Goal: Task Accomplishment & Management: Use online tool/utility

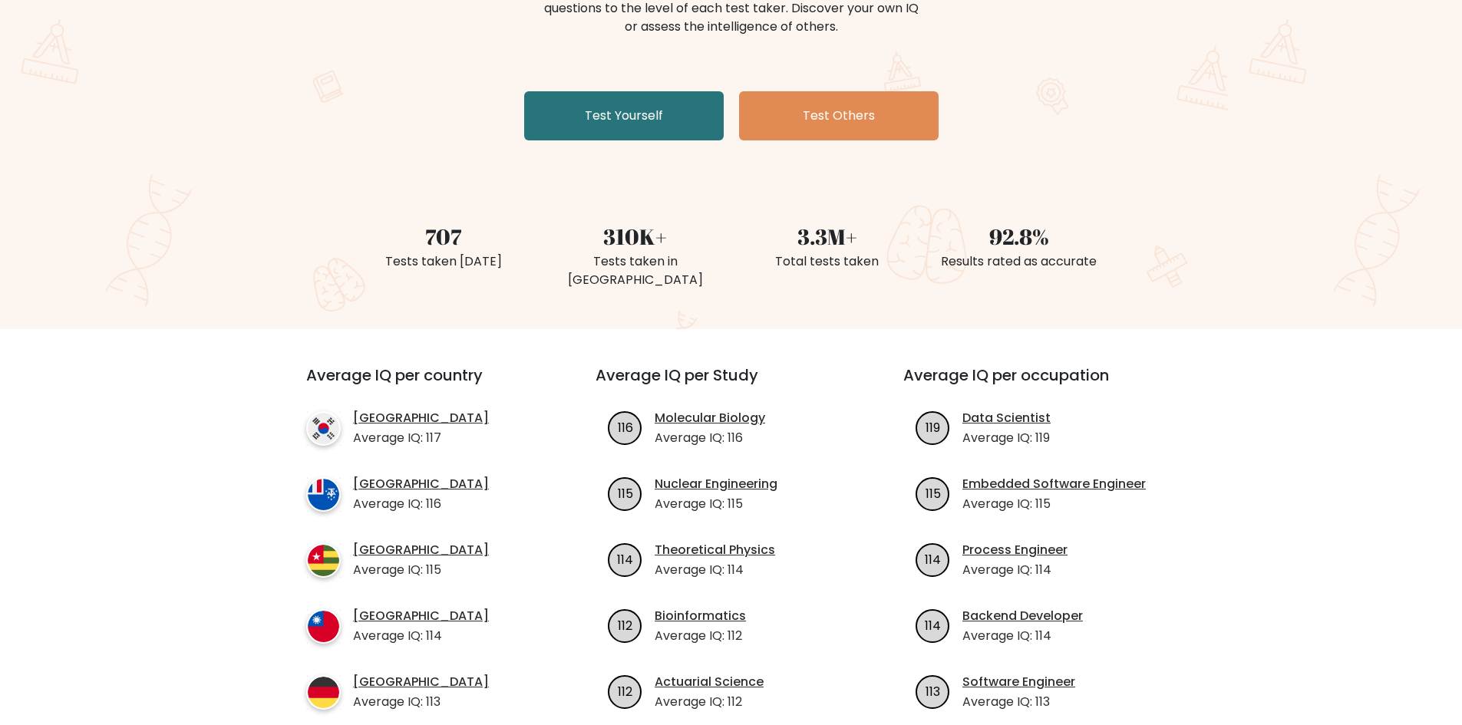
scroll to position [384, 0]
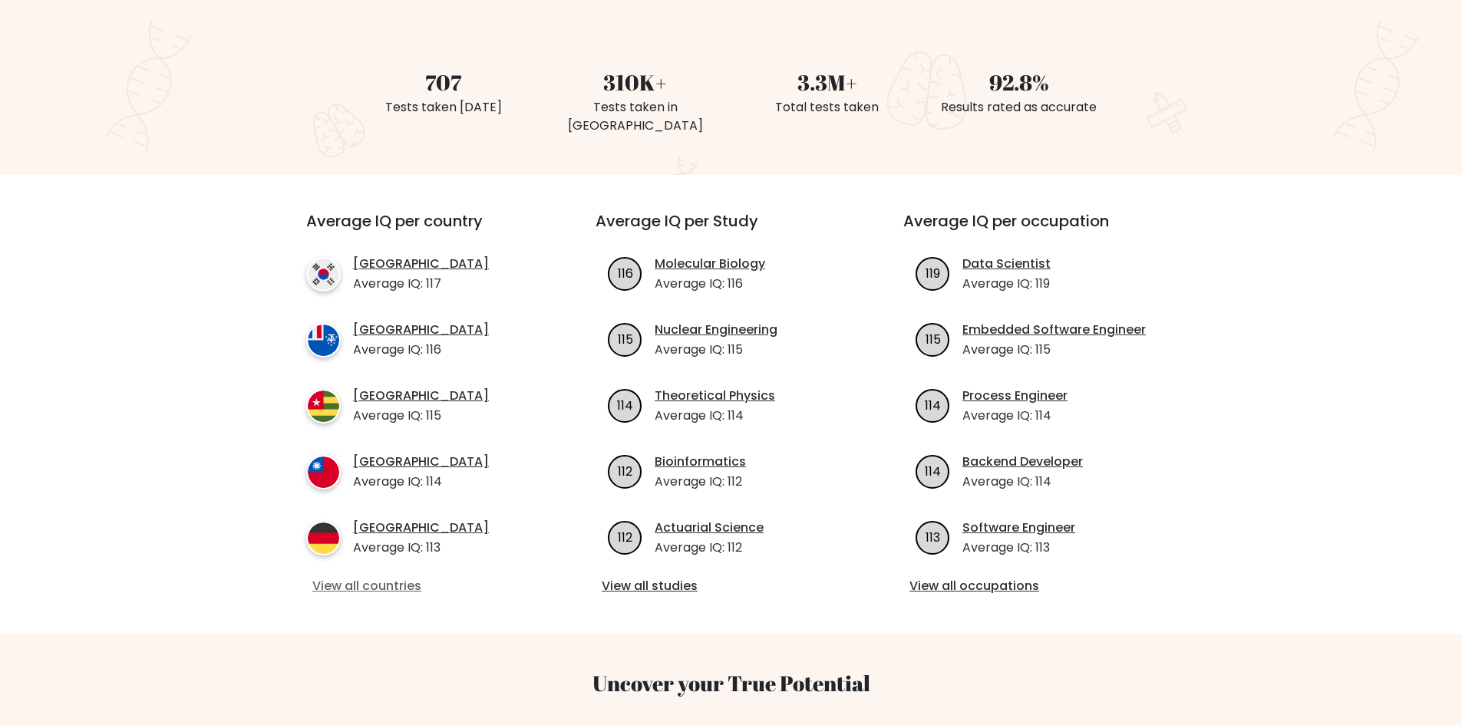
click at [325, 577] on link "View all countries" at bounding box center [423, 586] width 222 height 18
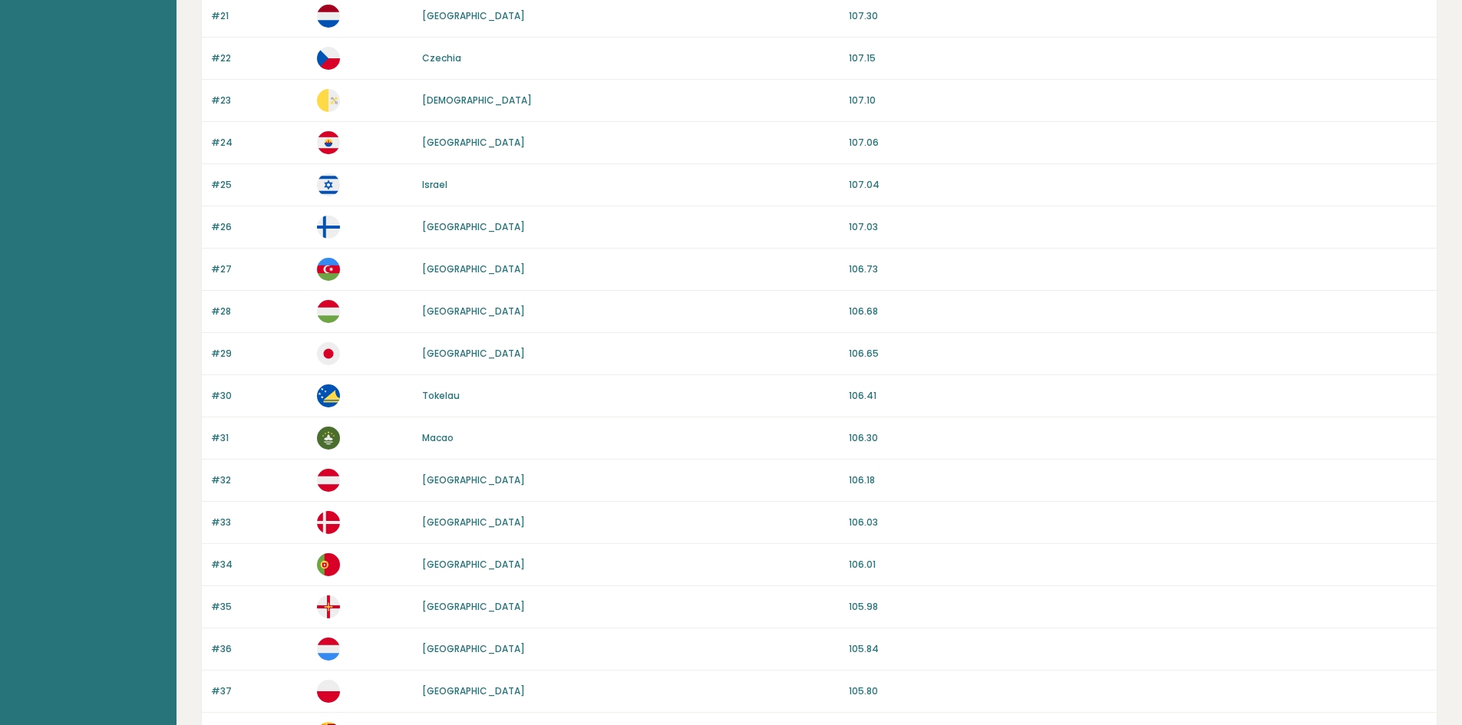
scroll to position [1268, 0]
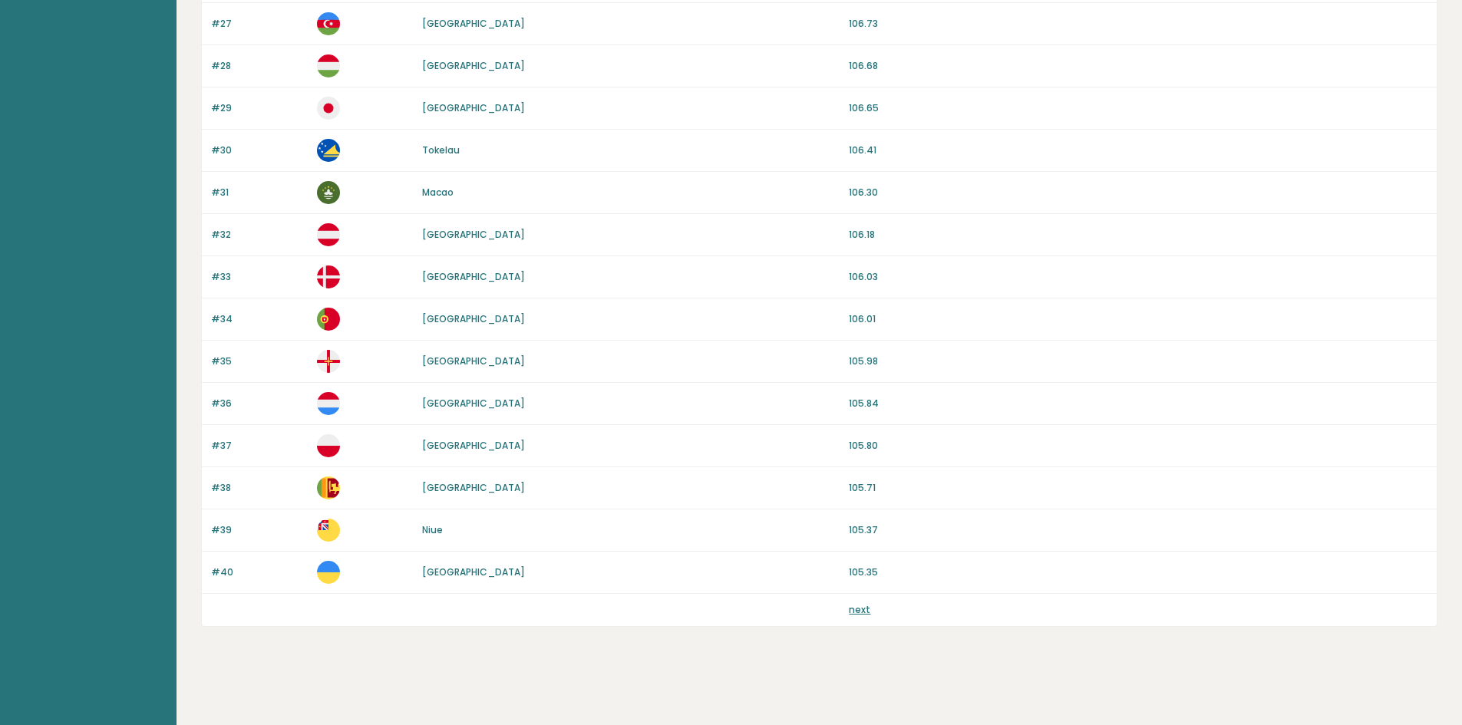
click at [859, 610] on link "next" at bounding box center [859, 609] width 21 height 13
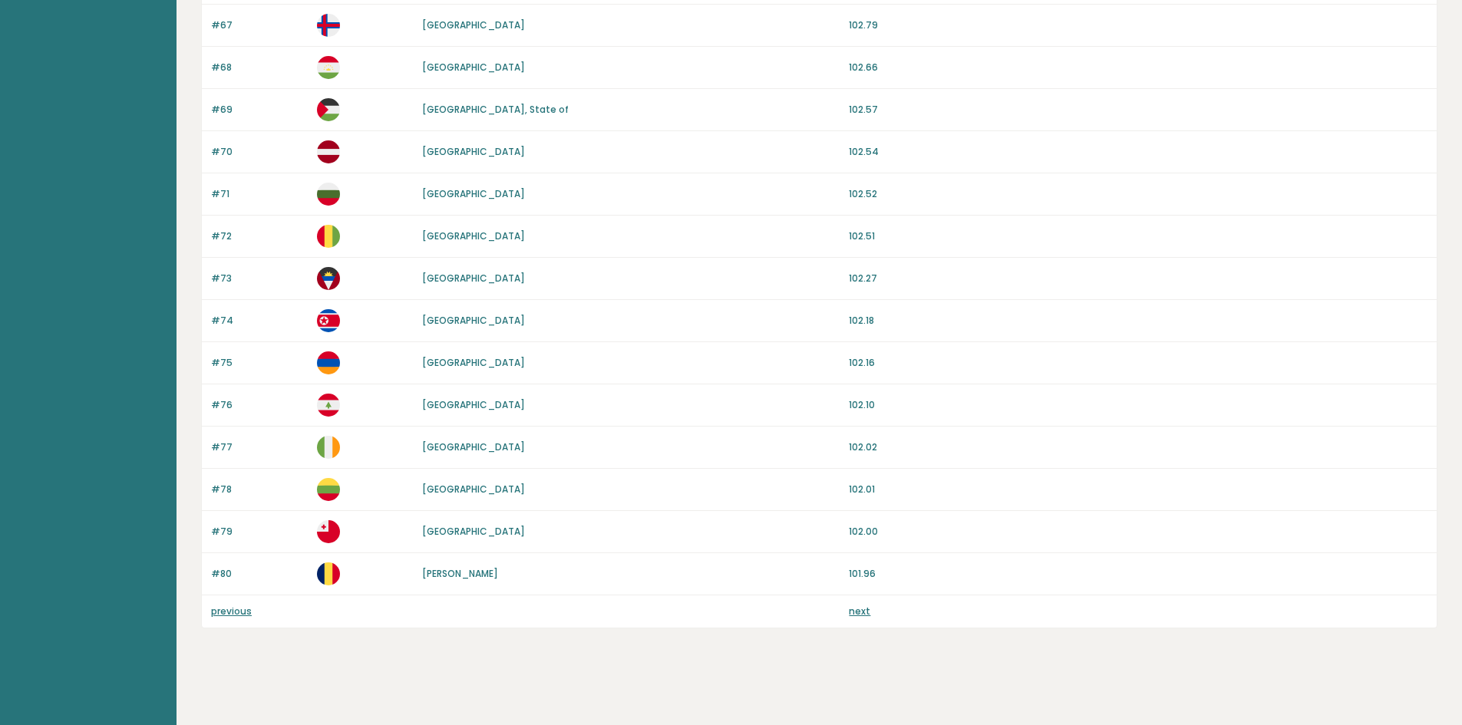
scroll to position [1268, 0]
click at [860, 611] on link "next" at bounding box center [859, 609] width 21 height 13
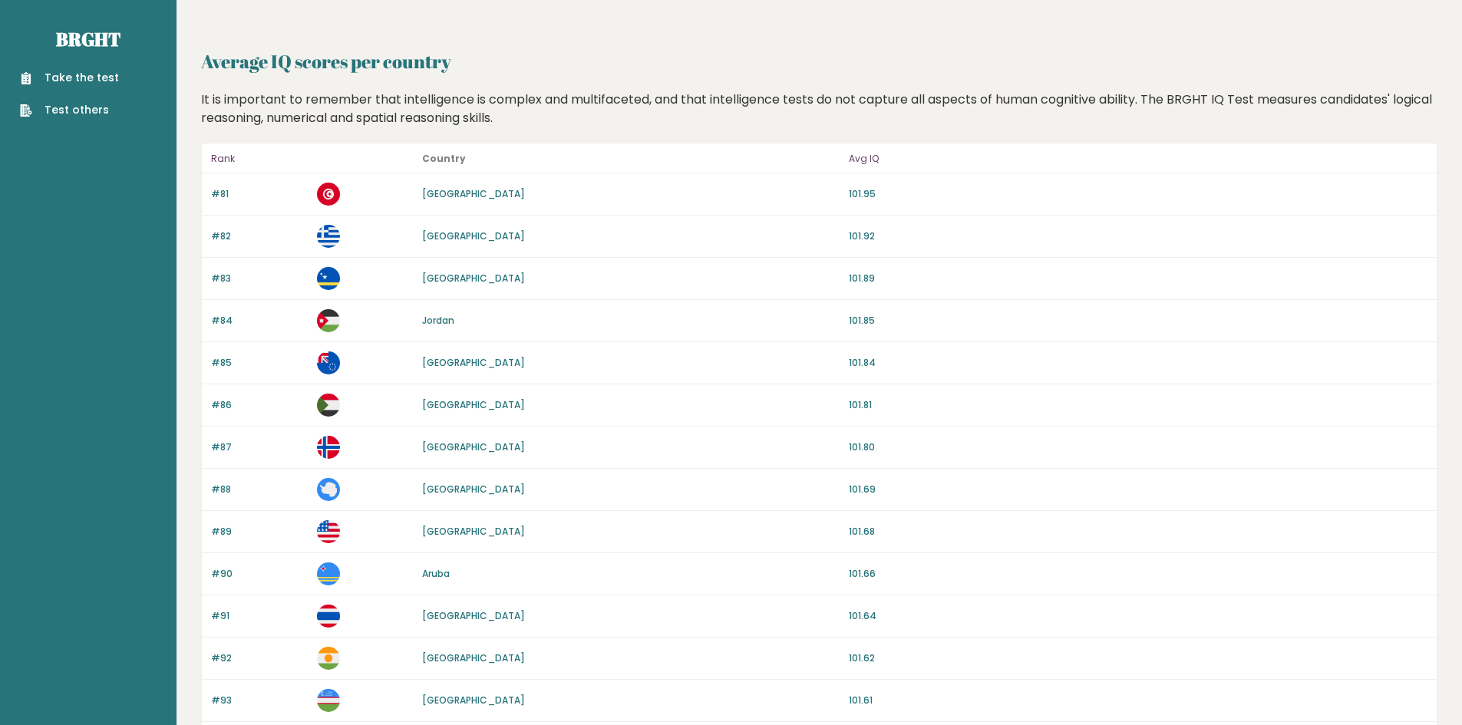
click at [40, 65] on div "Take the test Test others" at bounding box center [88, 84] width 152 height 67
click at [58, 81] on link "Take the test" at bounding box center [69, 78] width 99 height 16
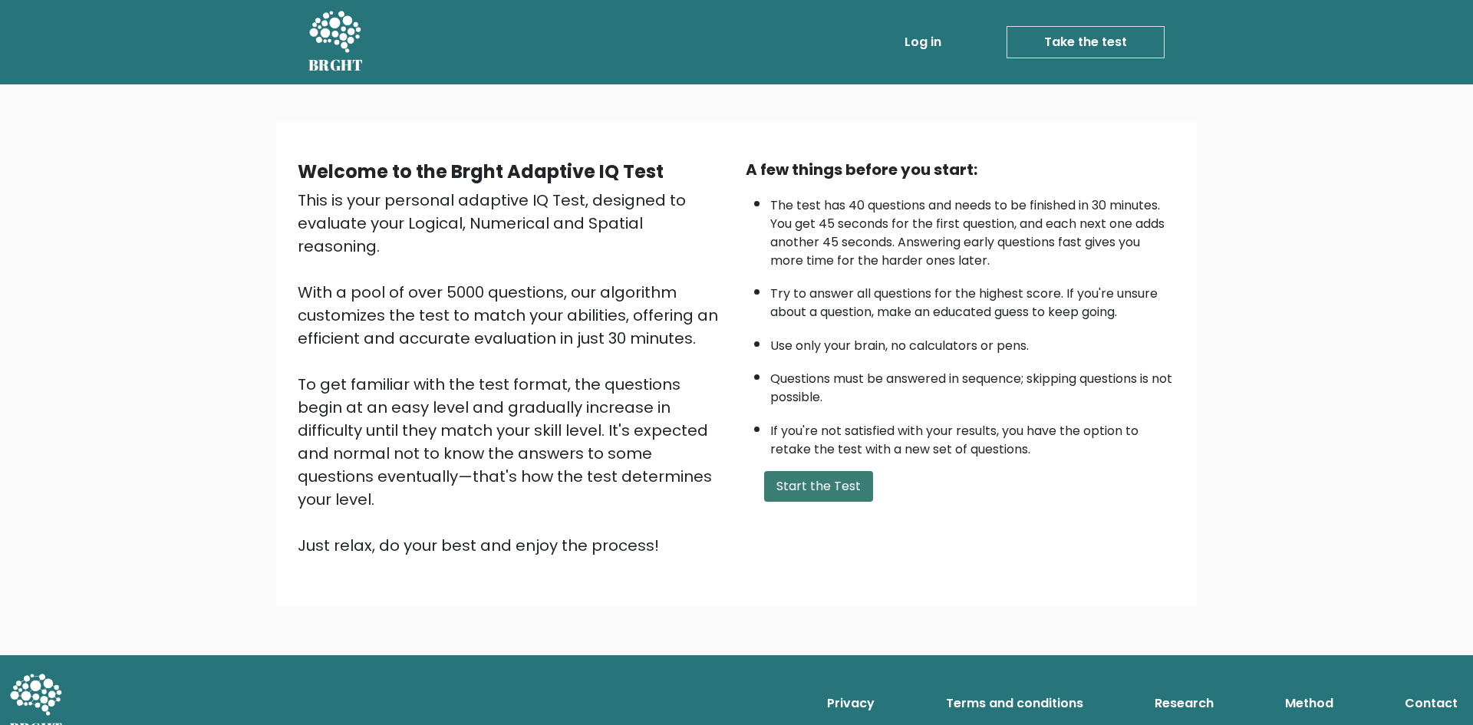
click at [843, 486] on button "Start the Test" at bounding box center [818, 486] width 109 height 31
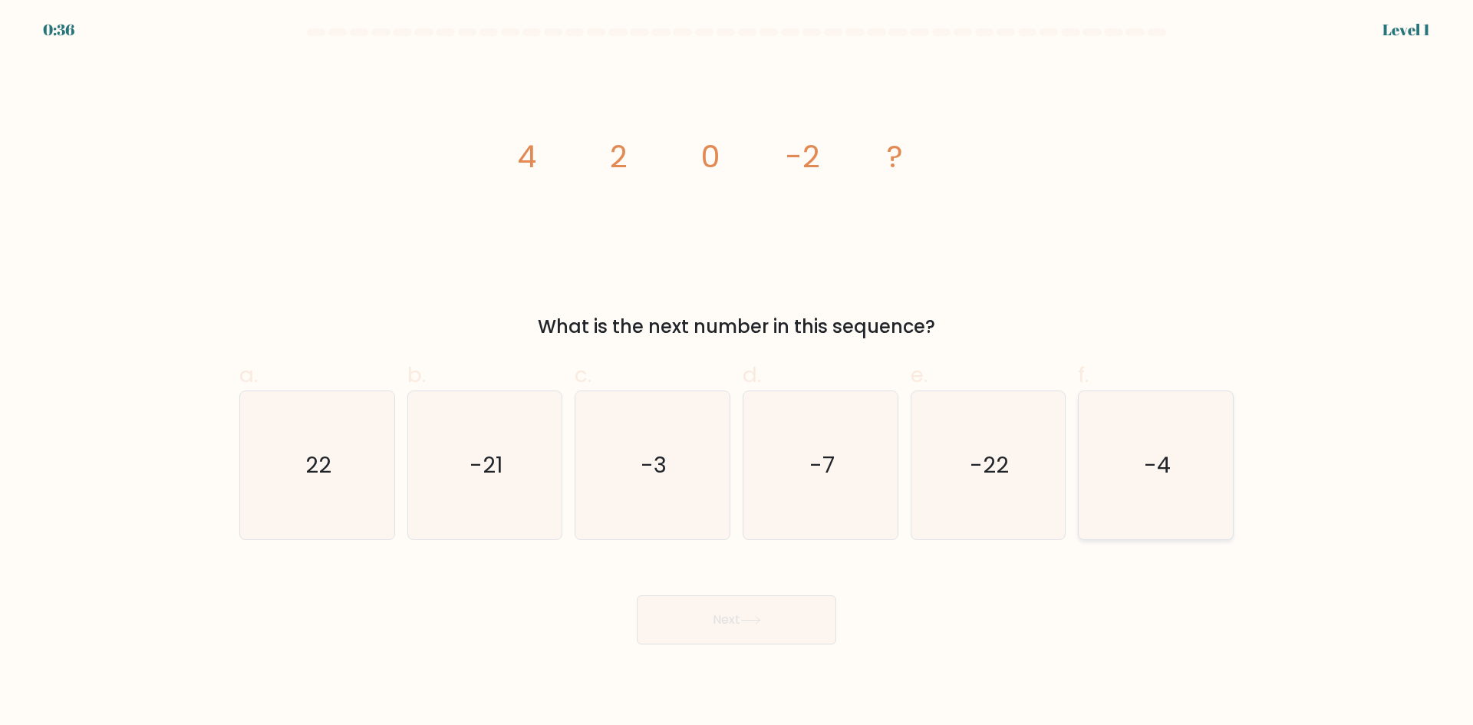
click at [1103, 475] on icon "-4" at bounding box center [1156, 465] width 148 height 148
click at [737, 373] on input "f. -4" at bounding box center [737, 368] width 1 height 10
radio input "true"
click at [769, 621] on button "Next" at bounding box center [737, 619] width 200 height 49
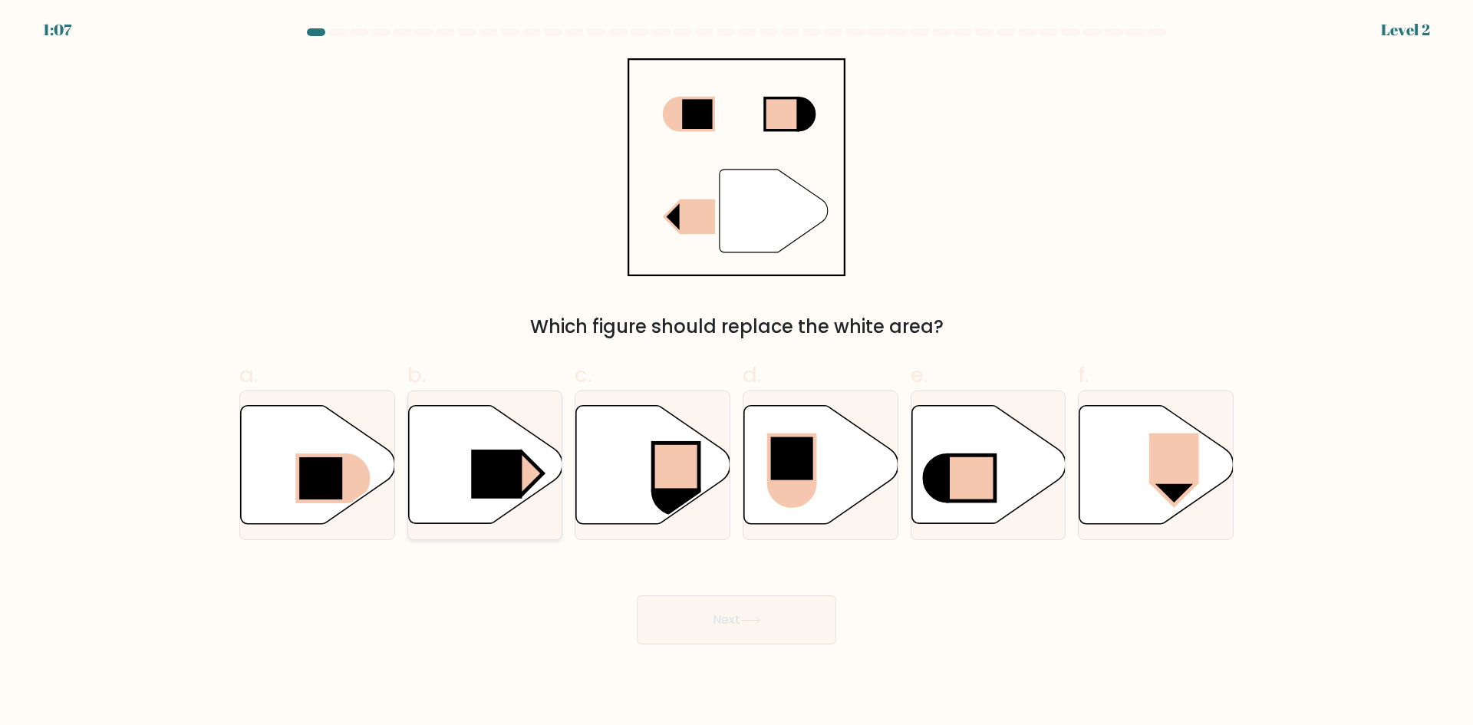
click at [456, 473] on icon at bounding box center [485, 465] width 154 height 118
click at [737, 373] on input "b." at bounding box center [737, 368] width 1 height 10
radio input "true"
click at [767, 641] on button "Next" at bounding box center [737, 619] width 200 height 49
